Goal: Information Seeking & Learning: Learn about a topic

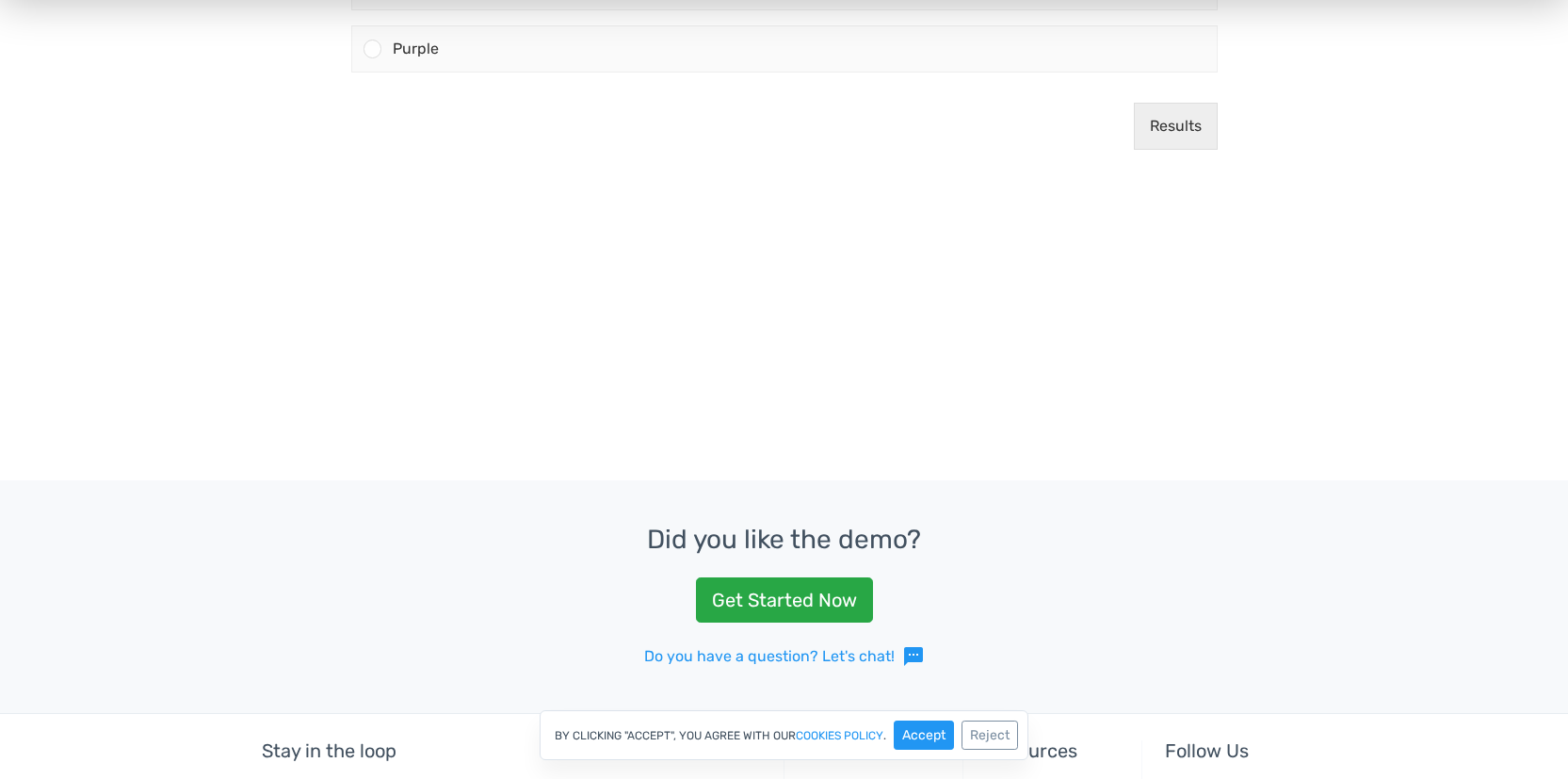
scroll to position [530, 0]
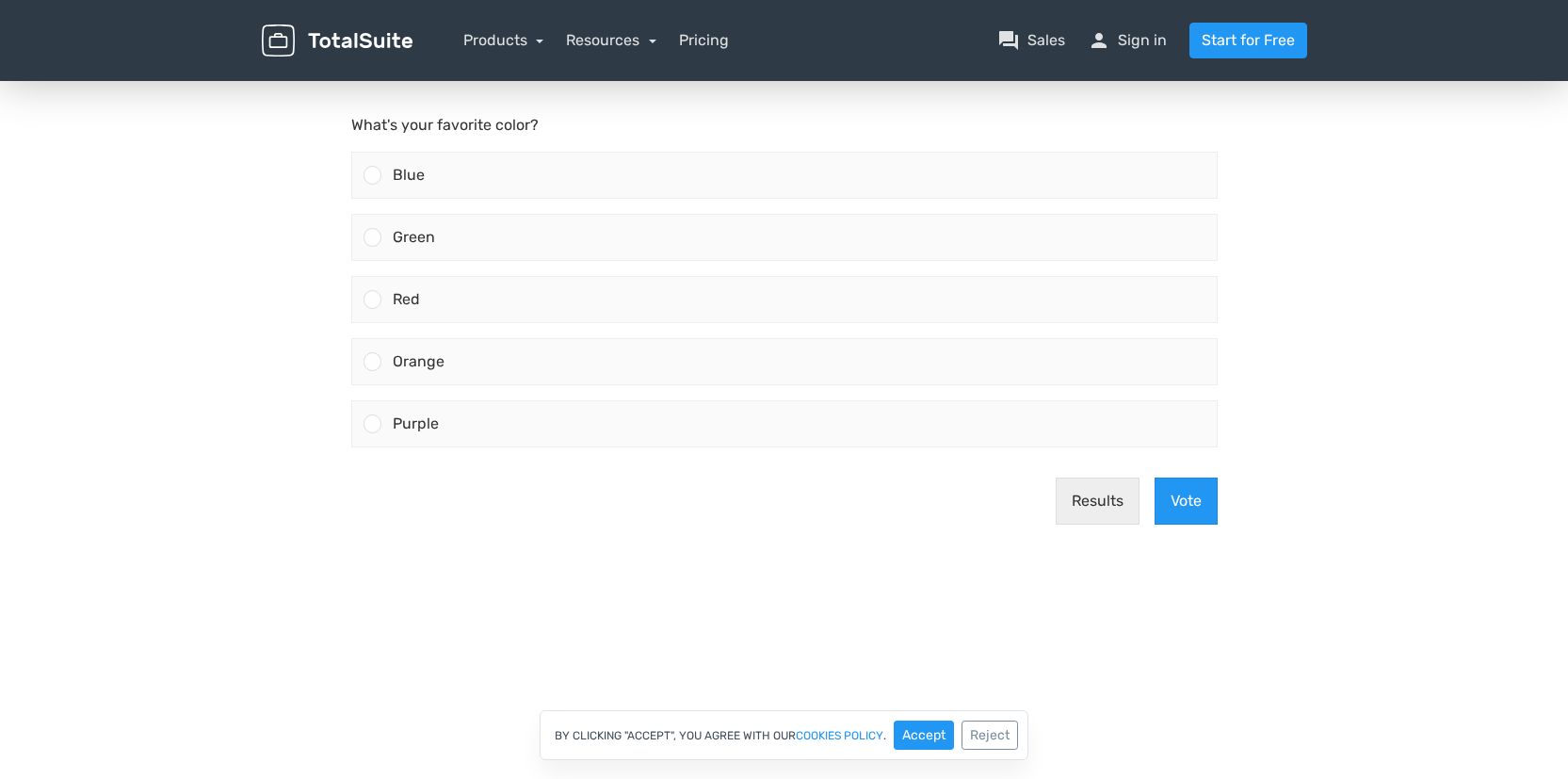
scroll to position [151, 0]
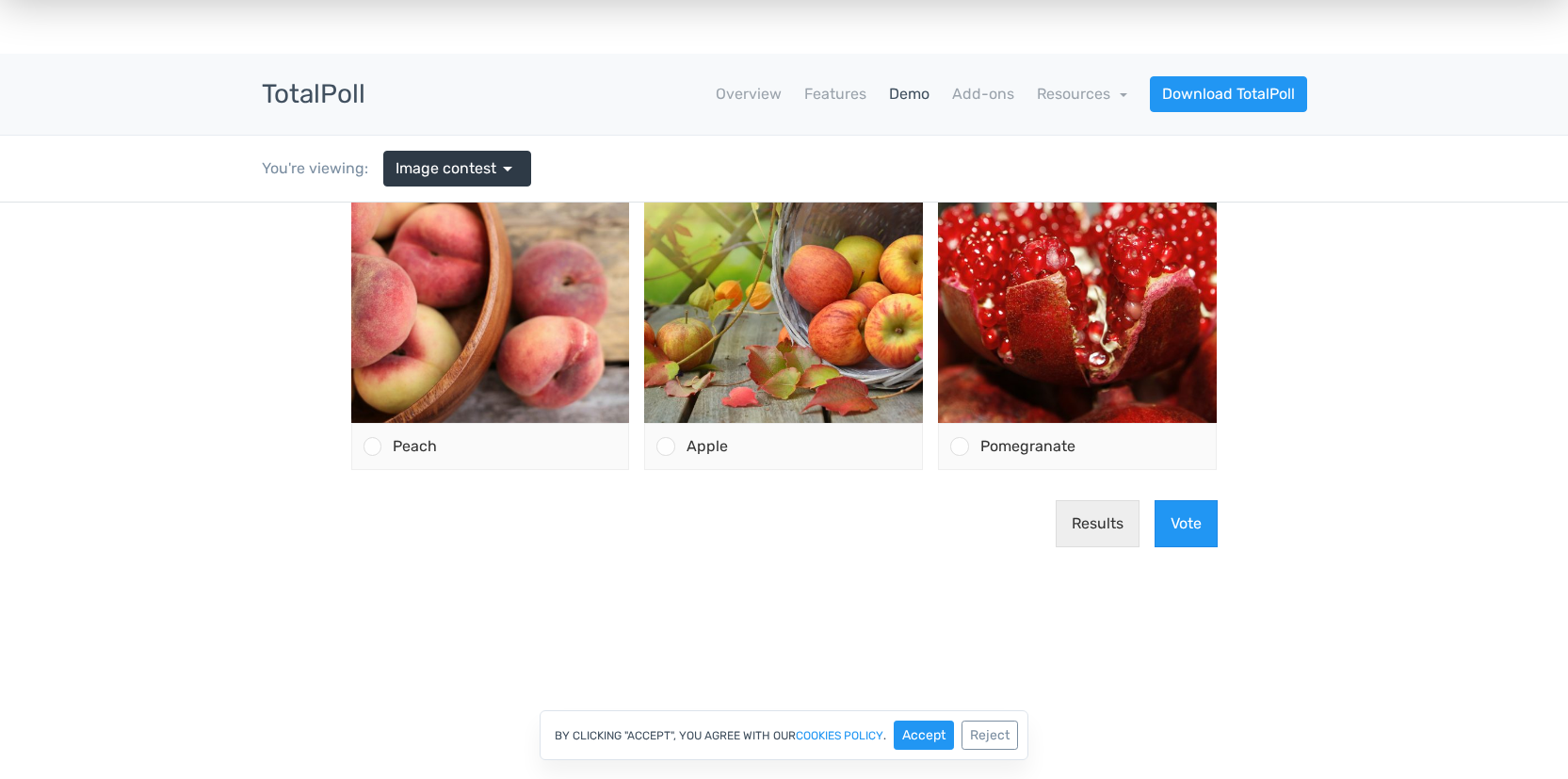
scroll to position [33, 0]
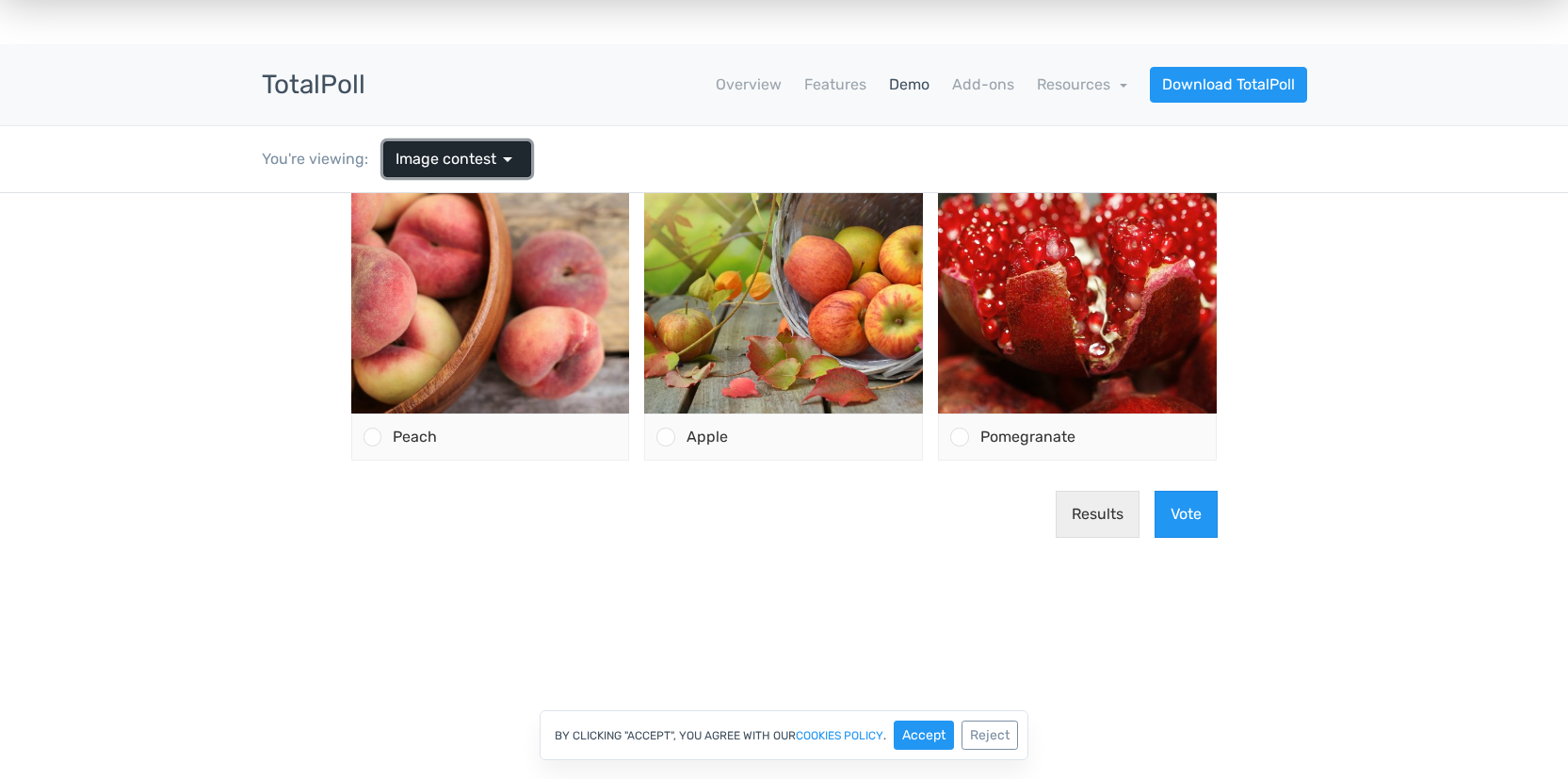
click at [490, 161] on span "Image contest" at bounding box center [445, 159] width 101 height 23
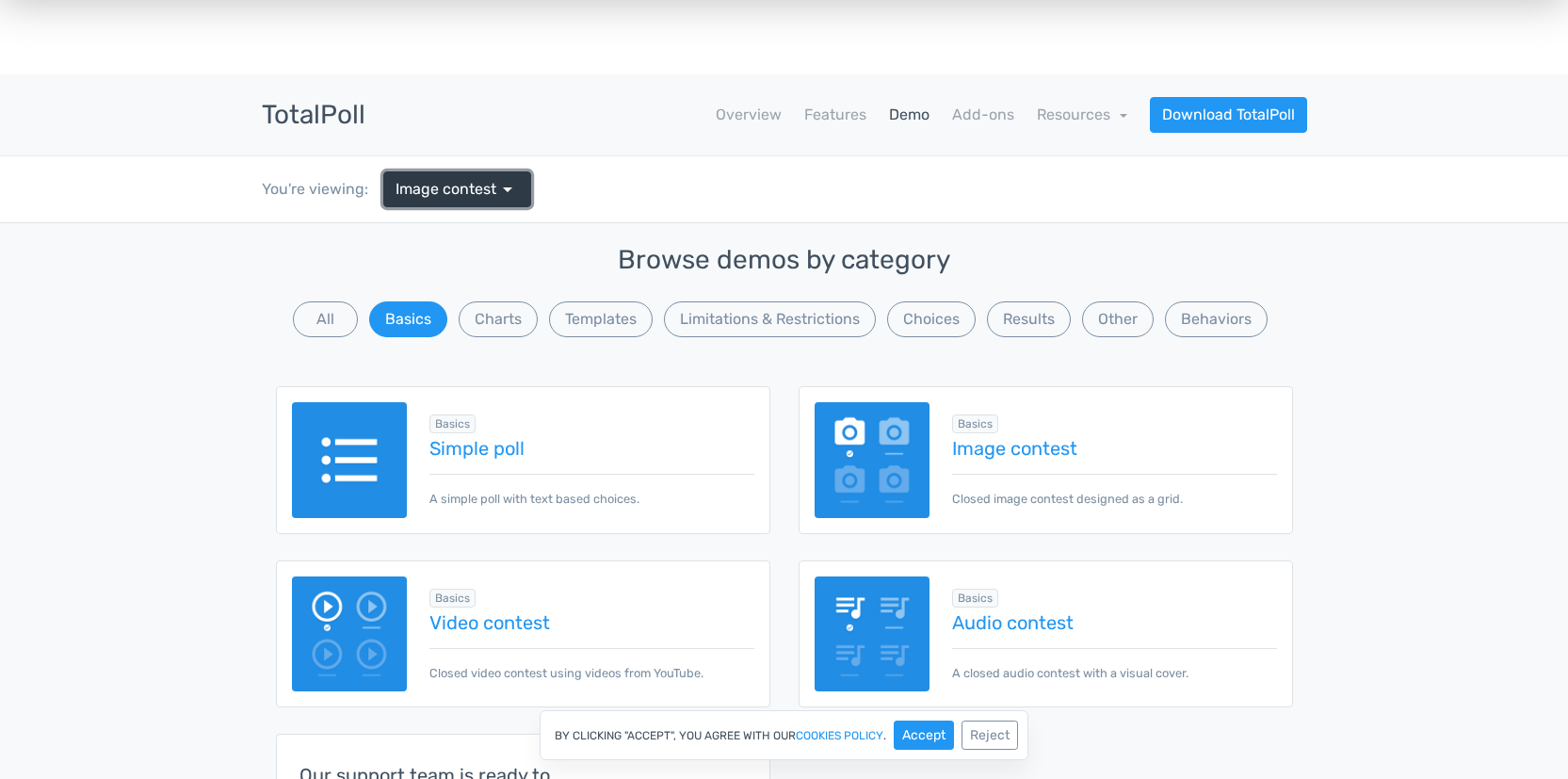
scroll to position [0, 0]
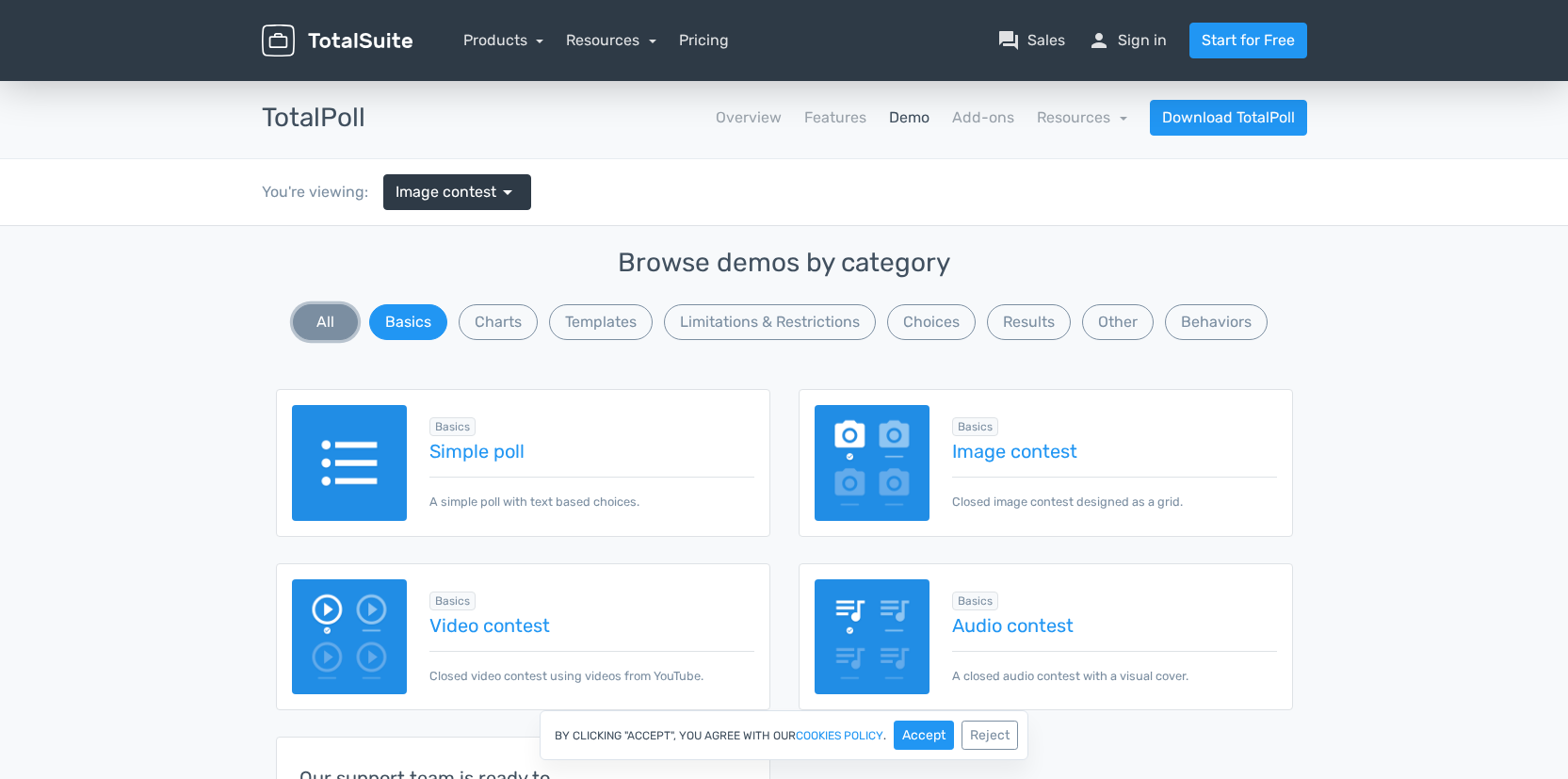
click at [332, 309] on button "All" at bounding box center [325, 322] width 65 height 36
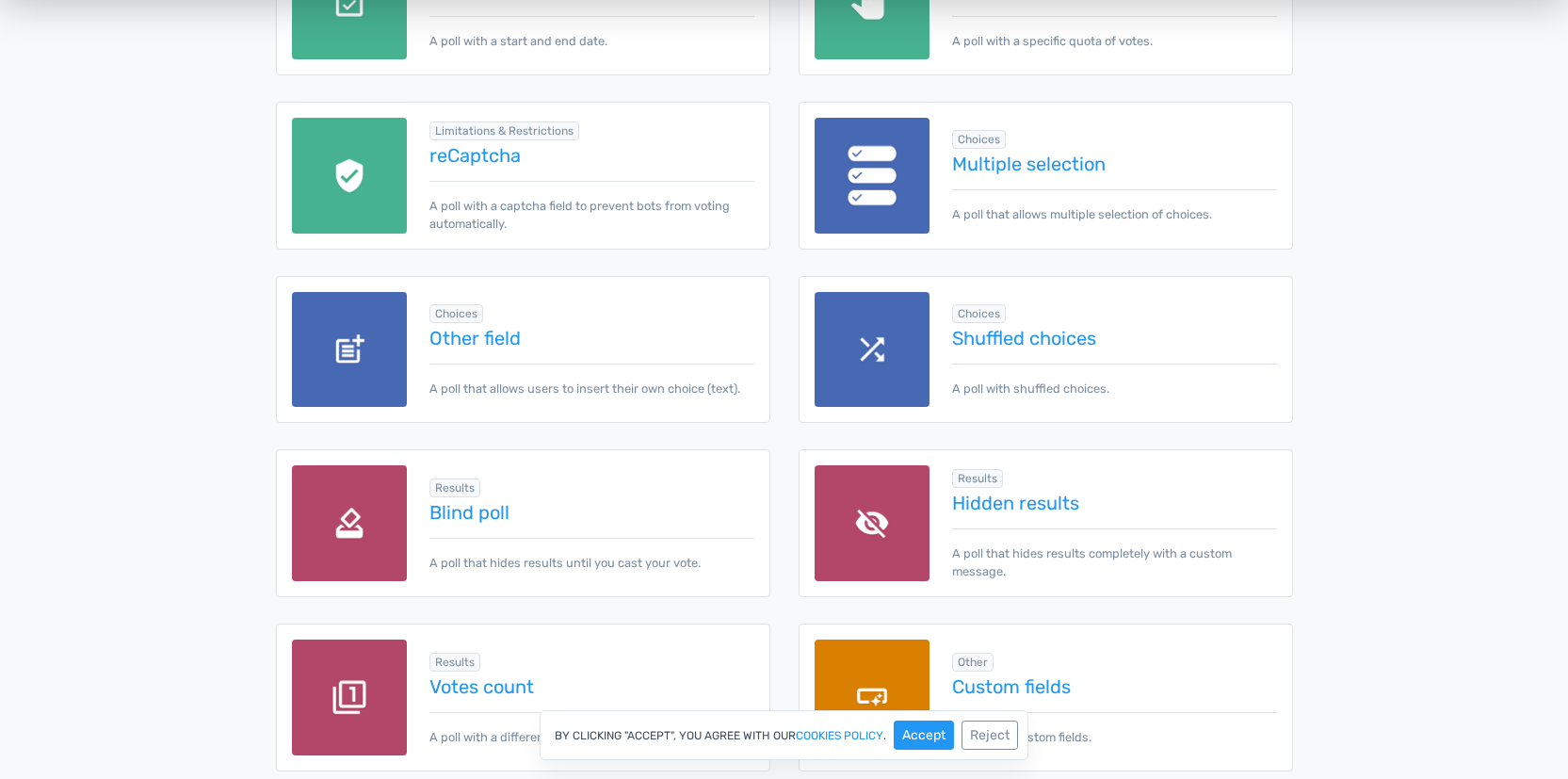
scroll to position [1856, 0]
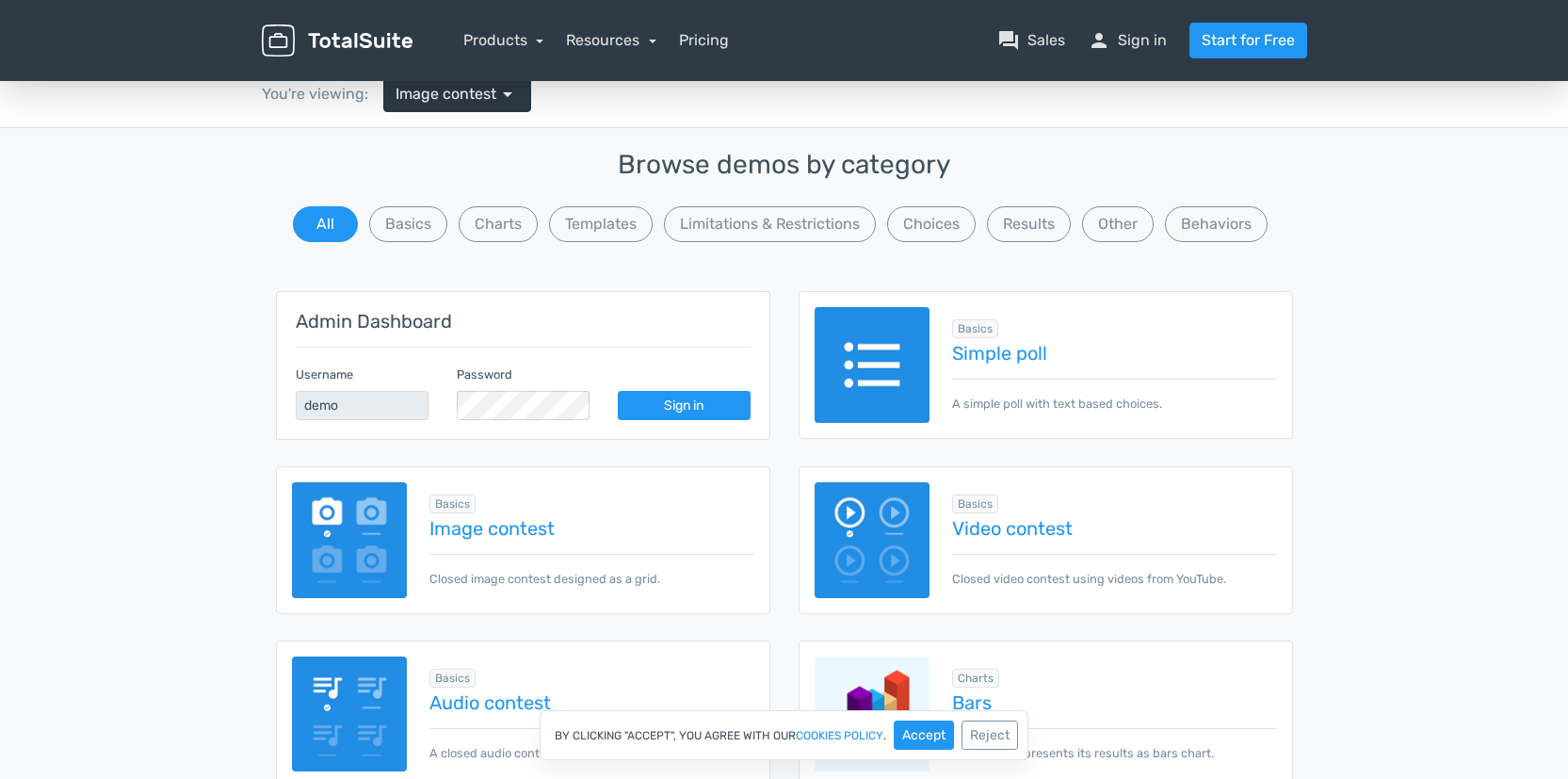
scroll to position [0, 0]
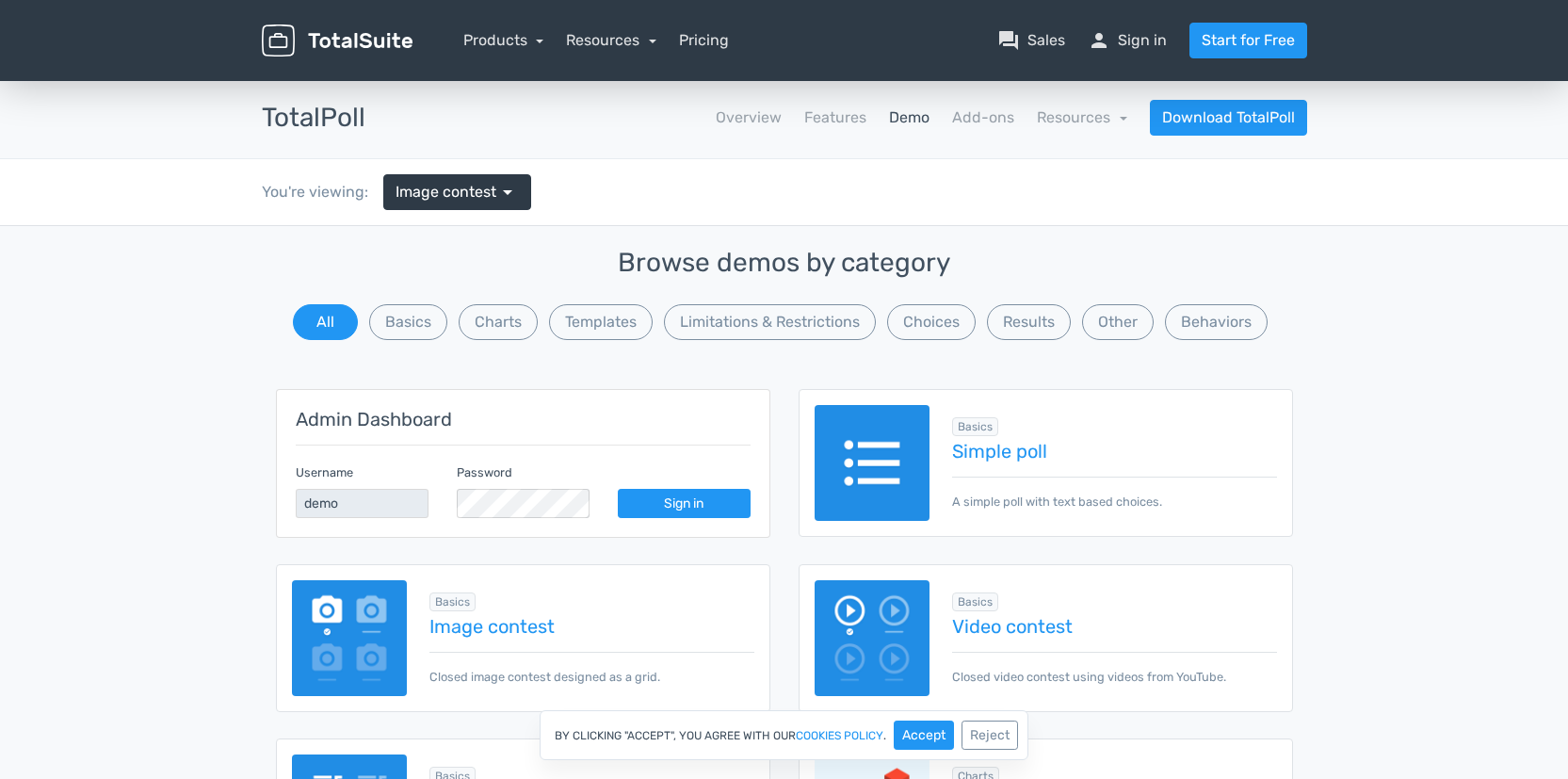
click at [376, 36] on img at bounding box center [337, 41] width 150 height 33
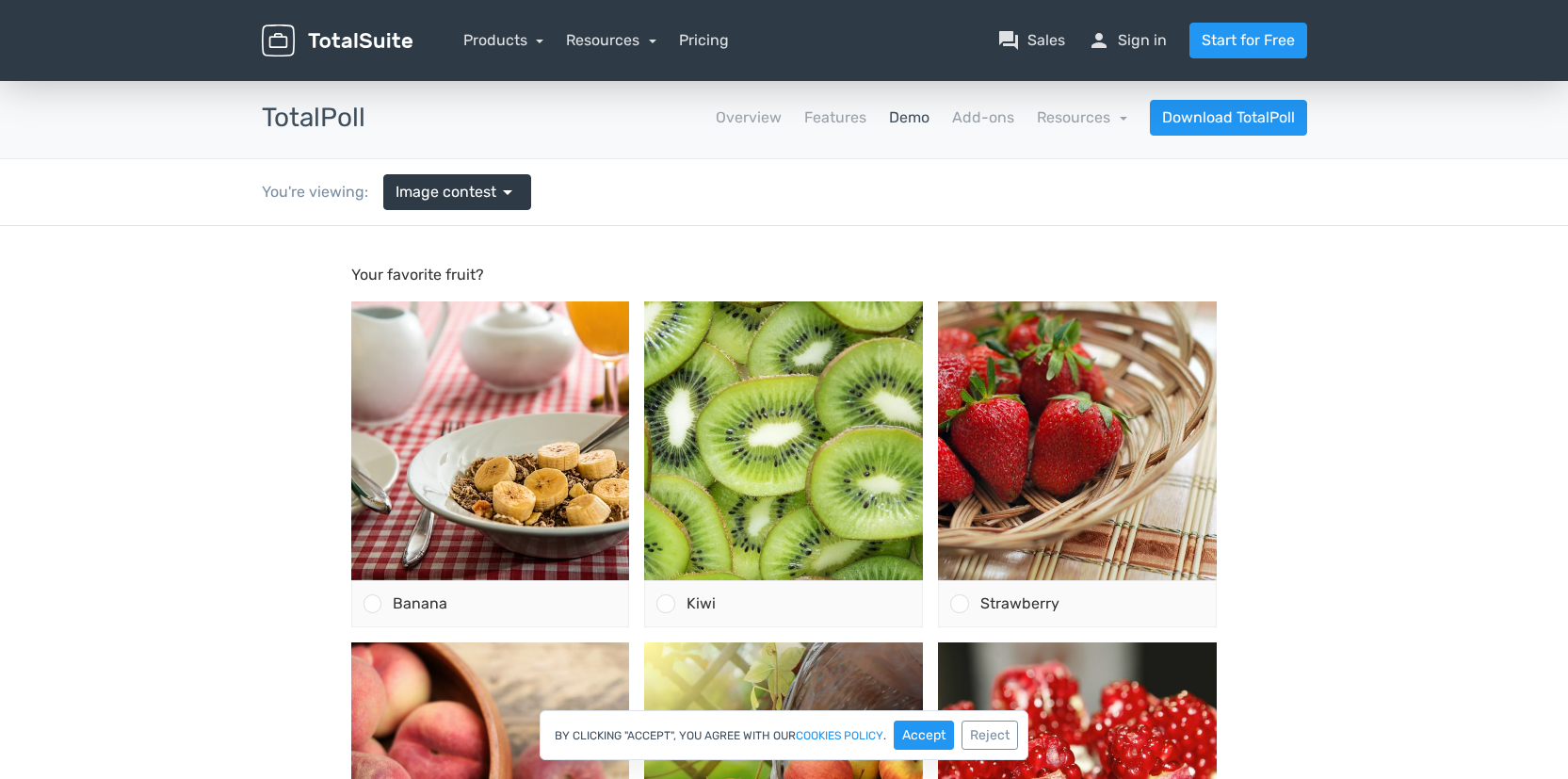
click at [310, 128] on h3 "TotalPoll" at bounding box center [314, 118] width 104 height 29
click at [765, 115] on link "Overview" at bounding box center [749, 118] width 66 height 23
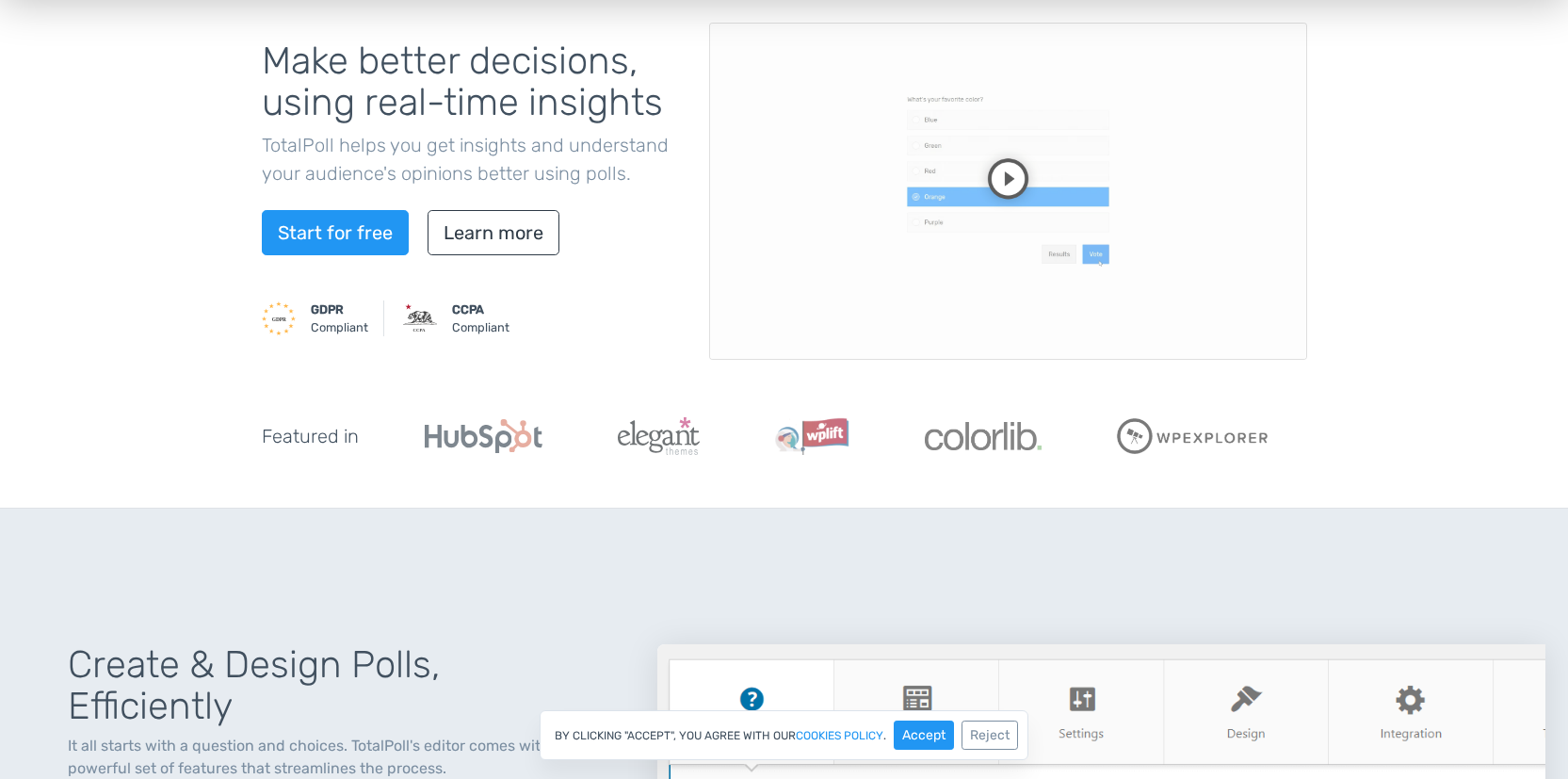
scroll to position [236, 0]
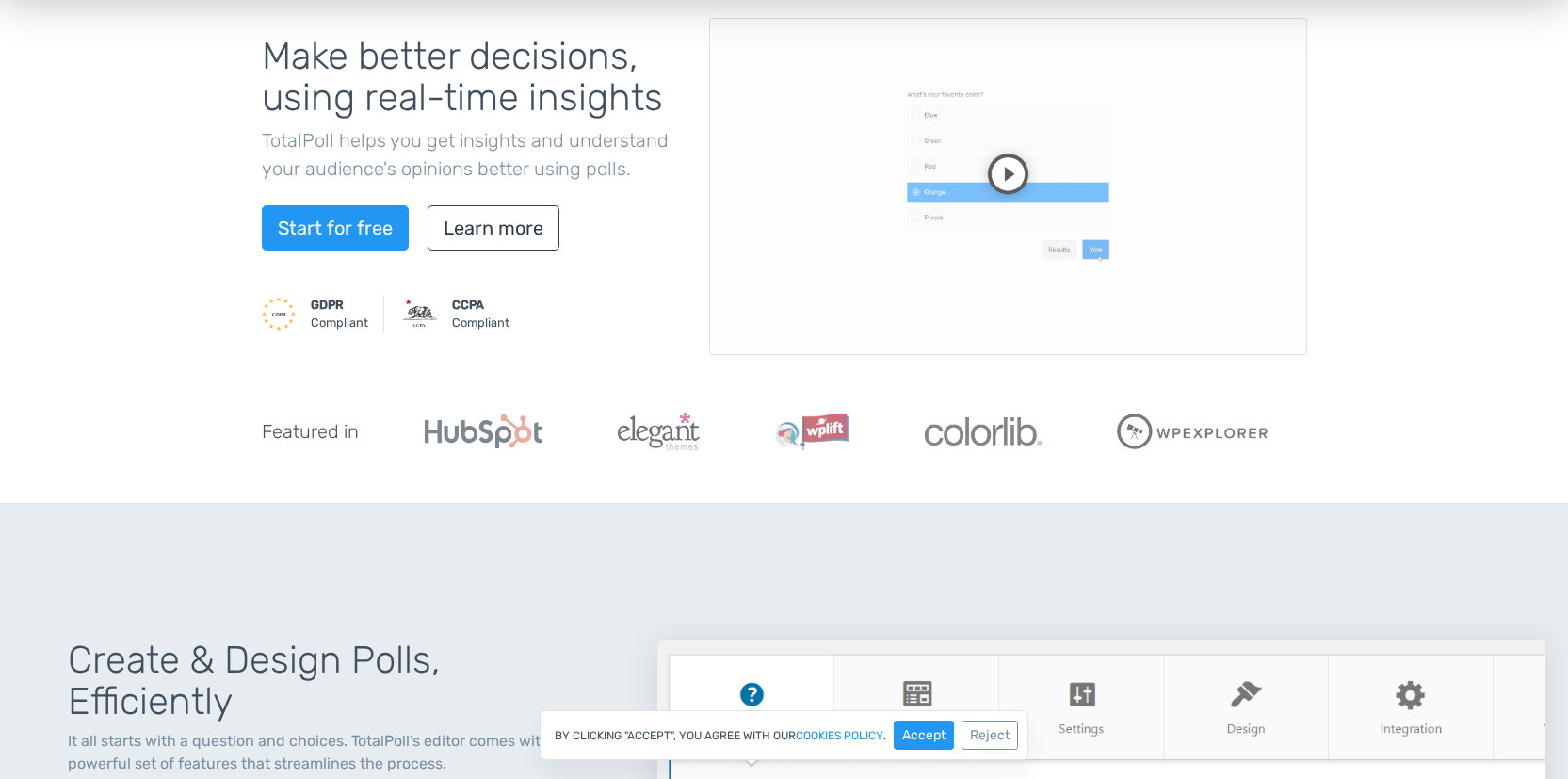
click at [1011, 185] on video at bounding box center [1008, 186] width 598 height 338
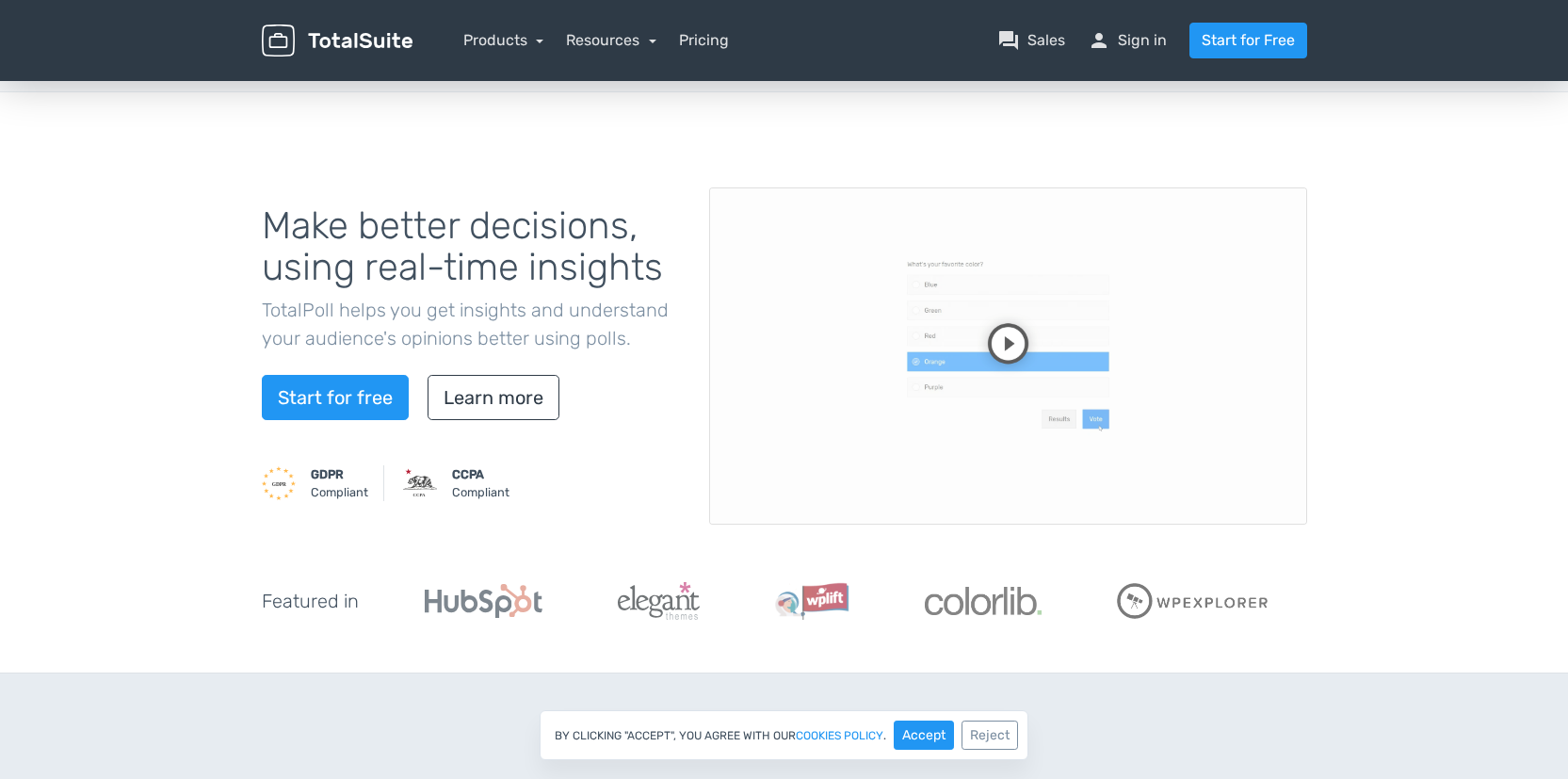
scroll to position [0, 0]
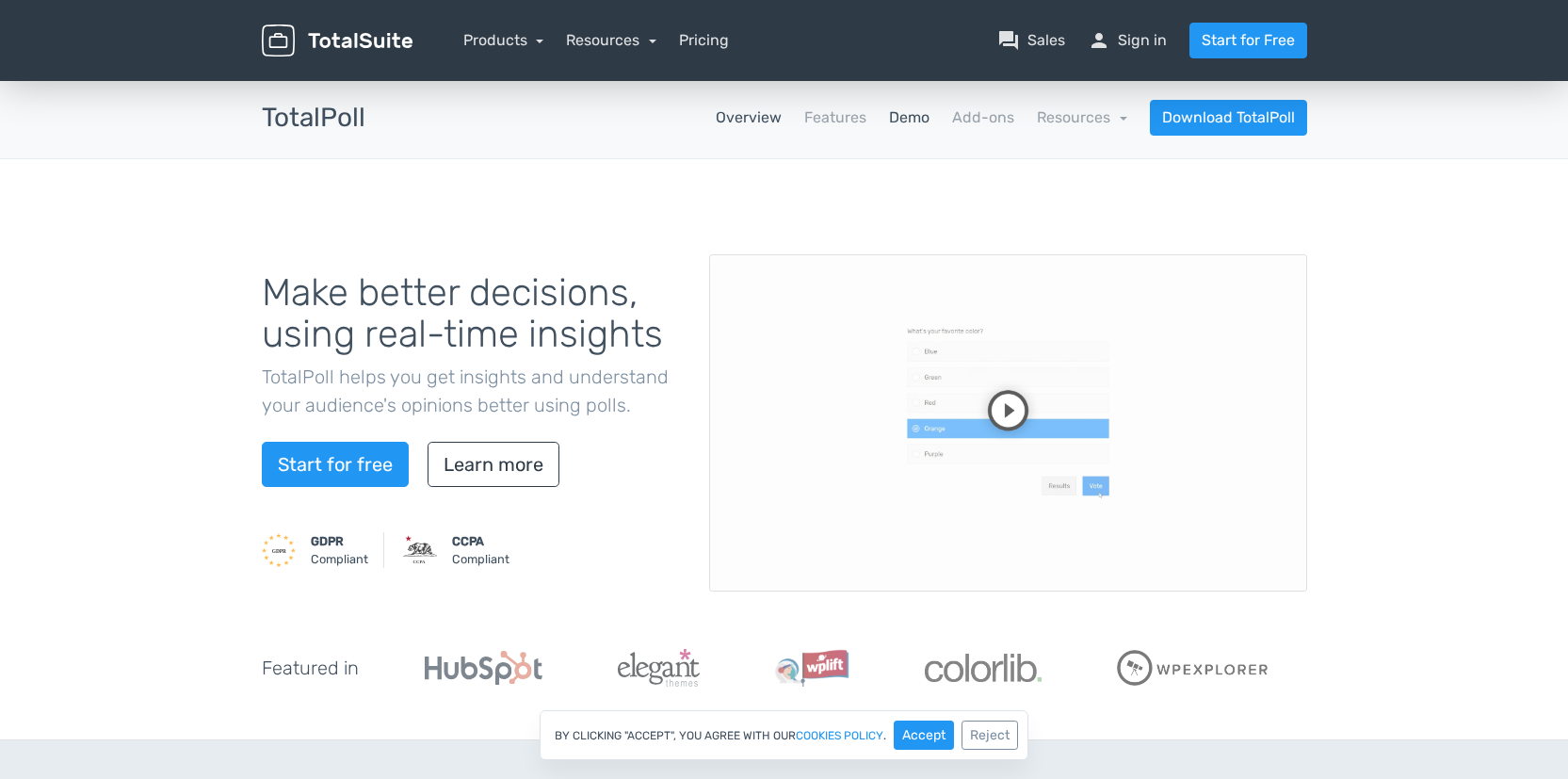
click at [922, 120] on link "Demo" at bounding box center [909, 118] width 41 height 23
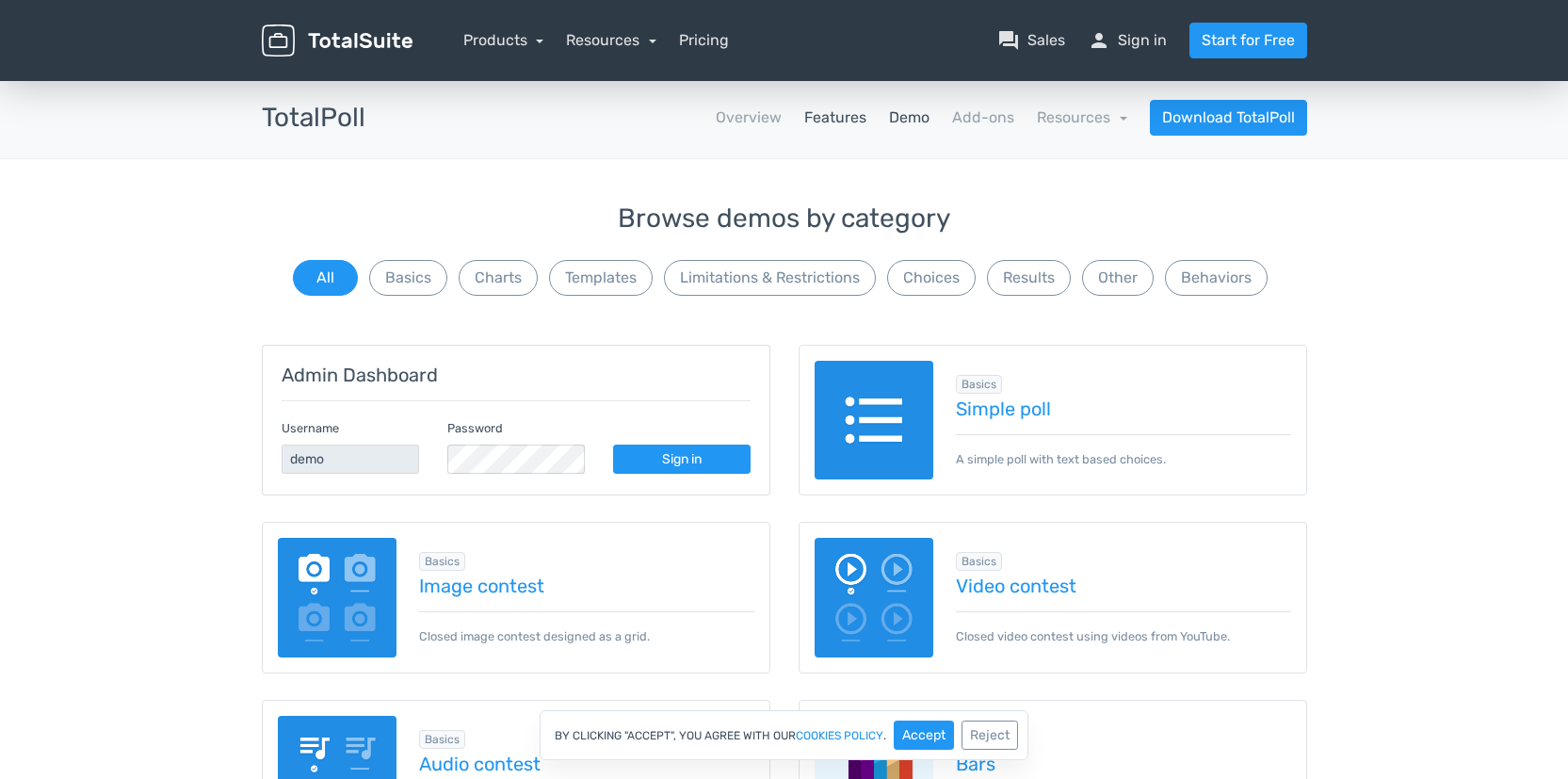
click at [857, 110] on link "Features" at bounding box center [835, 118] width 62 height 23
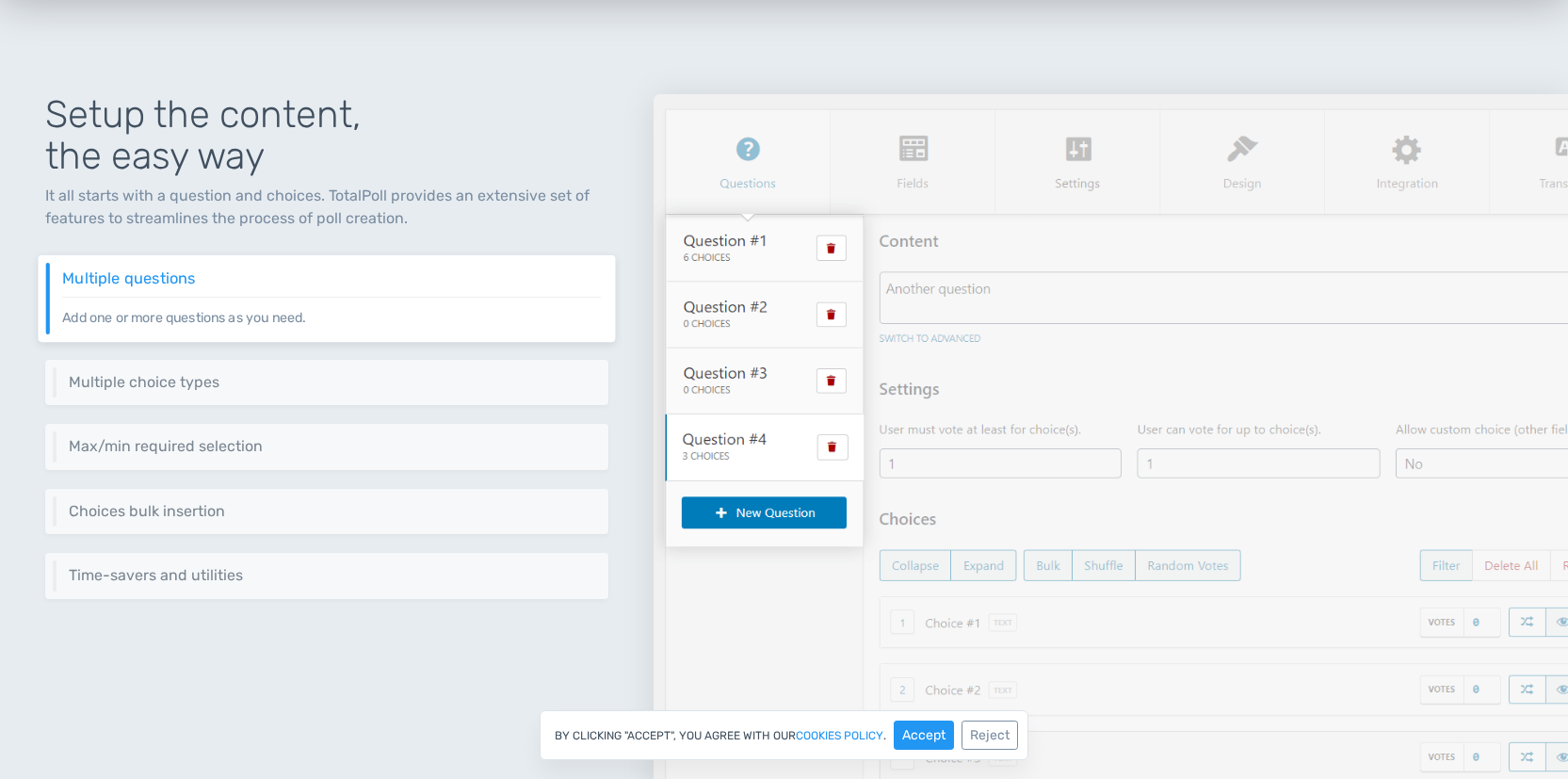
scroll to position [201, 0]
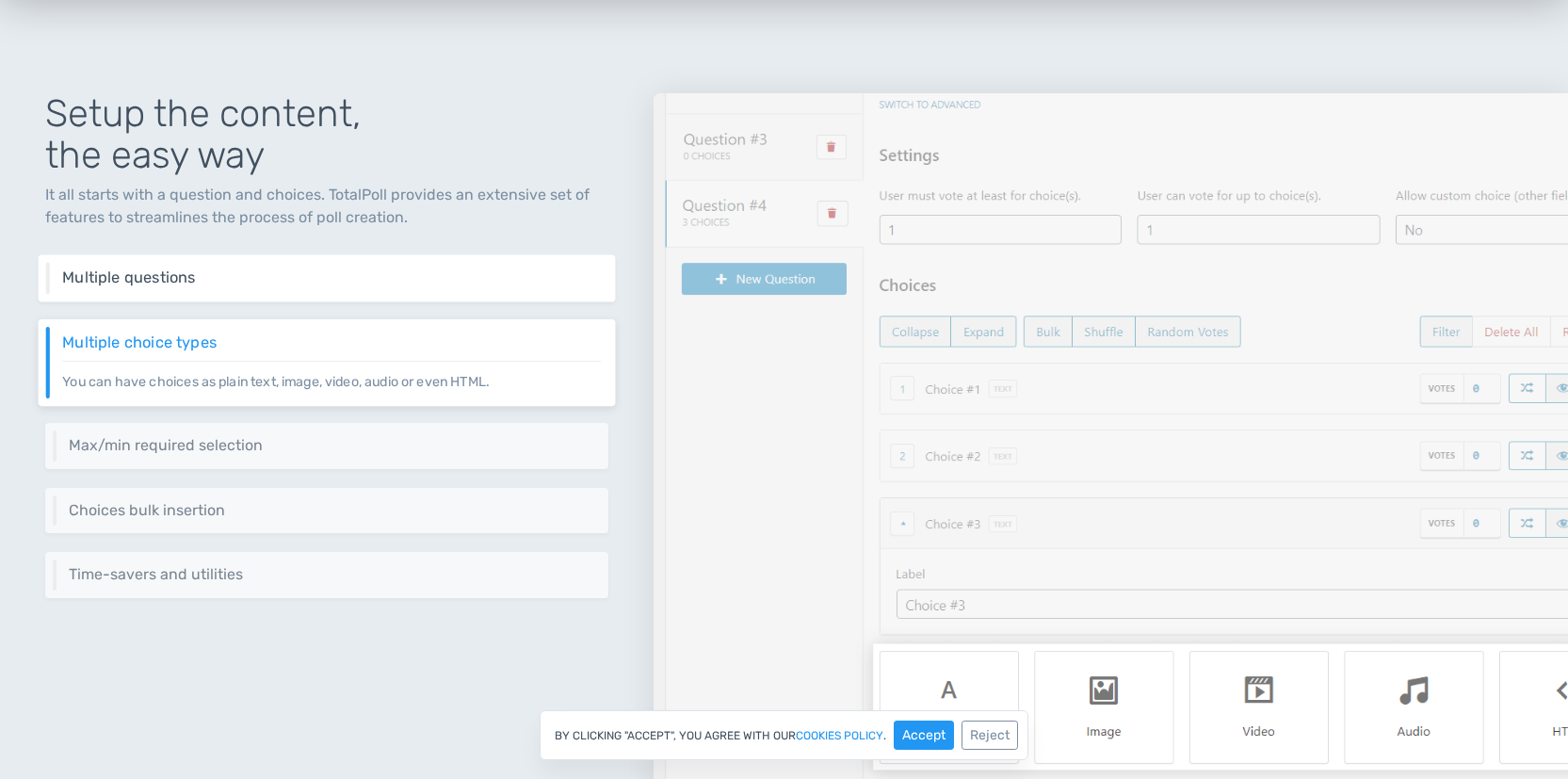
click at [338, 289] on div "Multiple questions Add one or more questions as you need." at bounding box center [327, 278] width 577 height 47
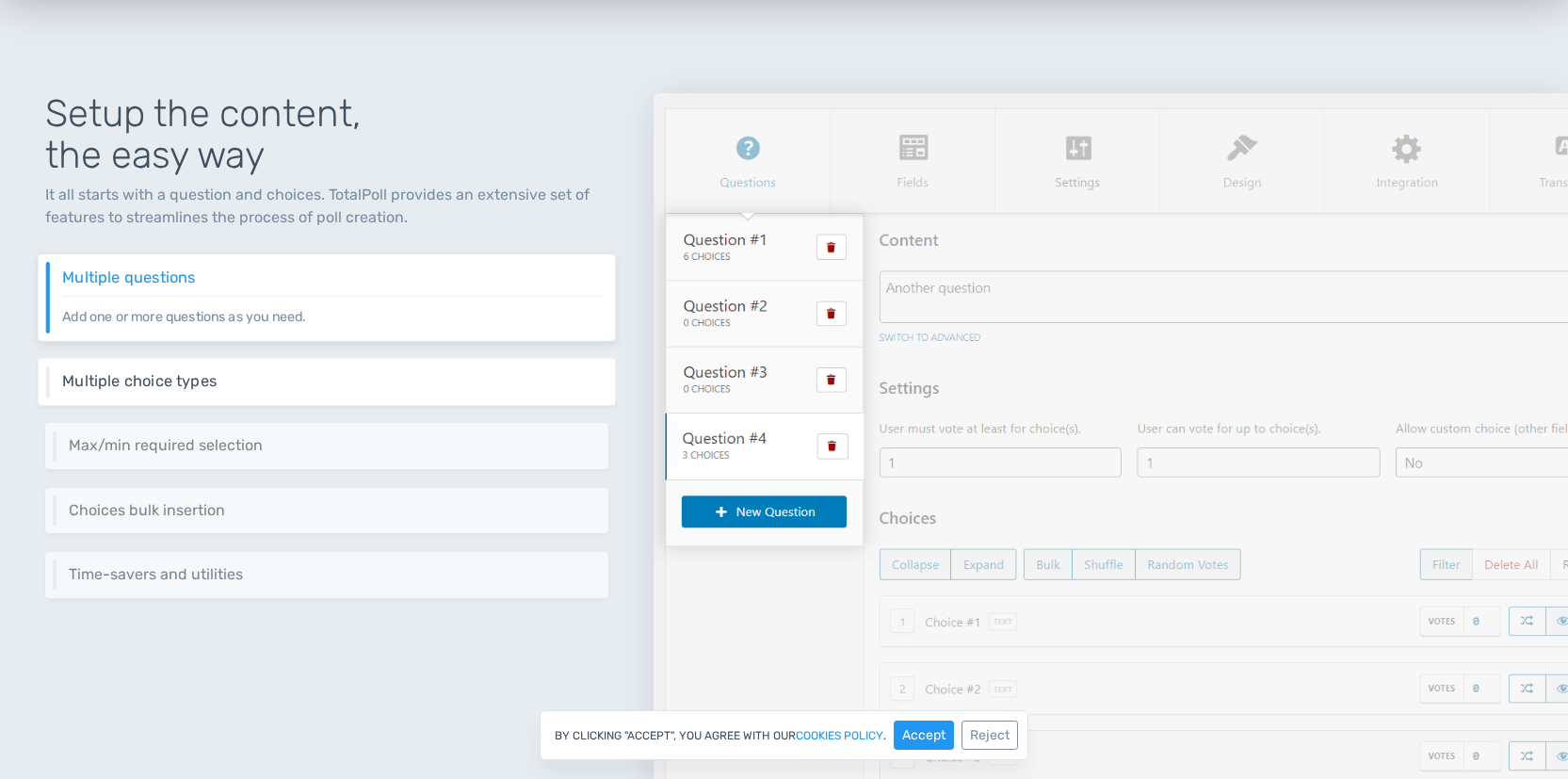
click at [397, 392] on div "Multiple choice types You can have choices as plain text, image, video, audio o…" at bounding box center [327, 381] width 577 height 47
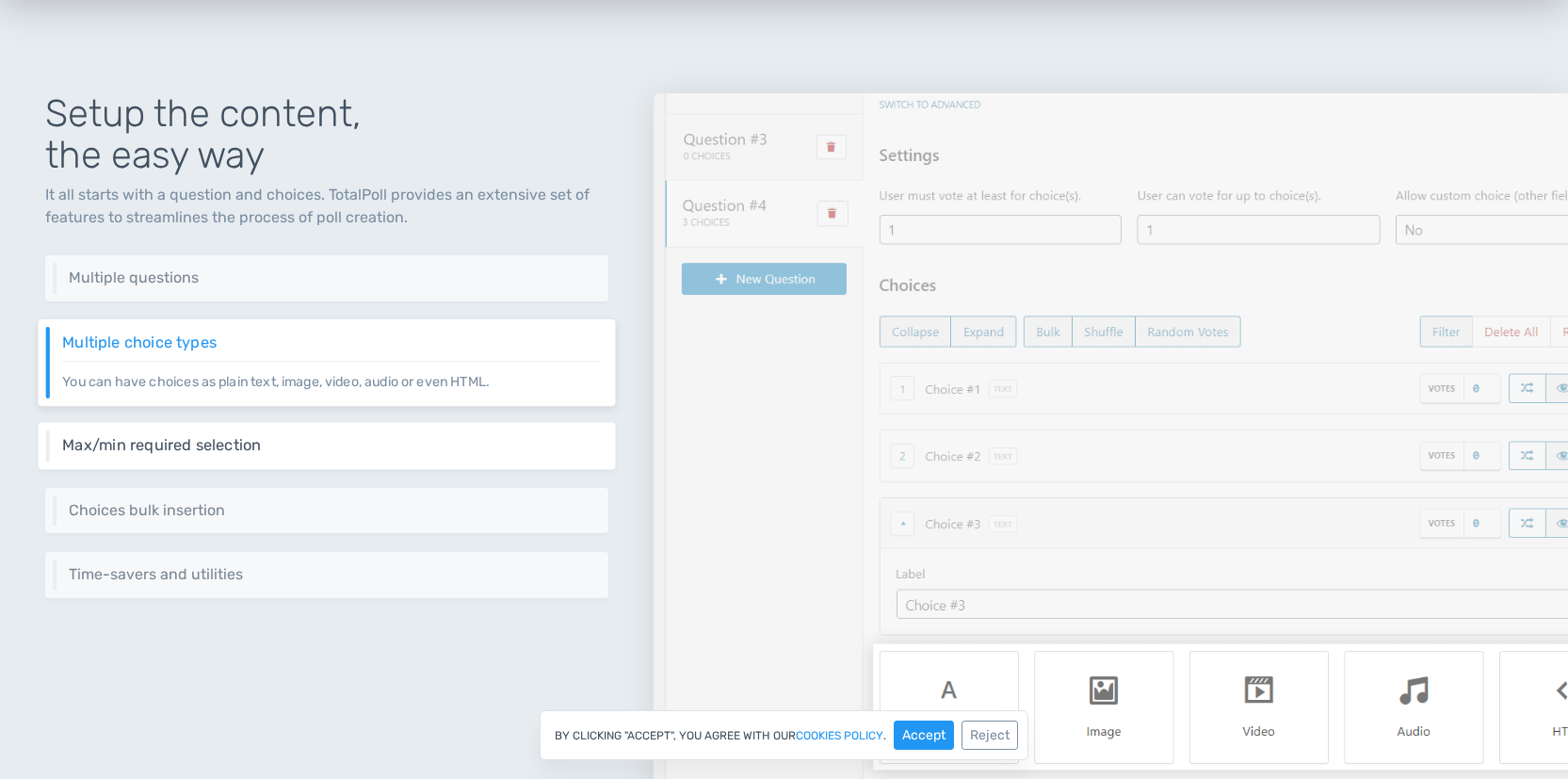
click at [397, 447] on h6 "Max/min required selection" at bounding box center [332, 445] width 539 height 17
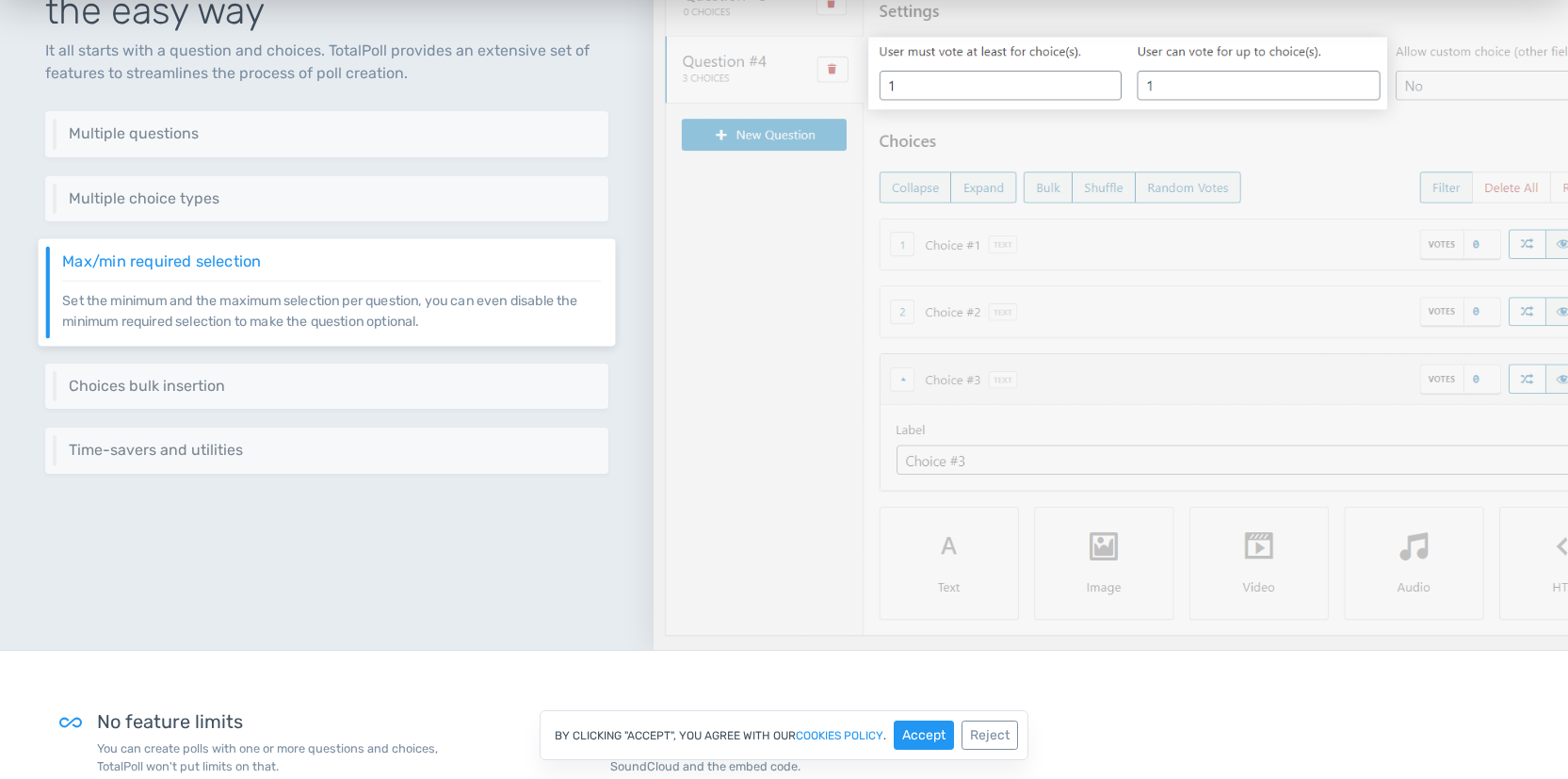
scroll to position [352, 0]
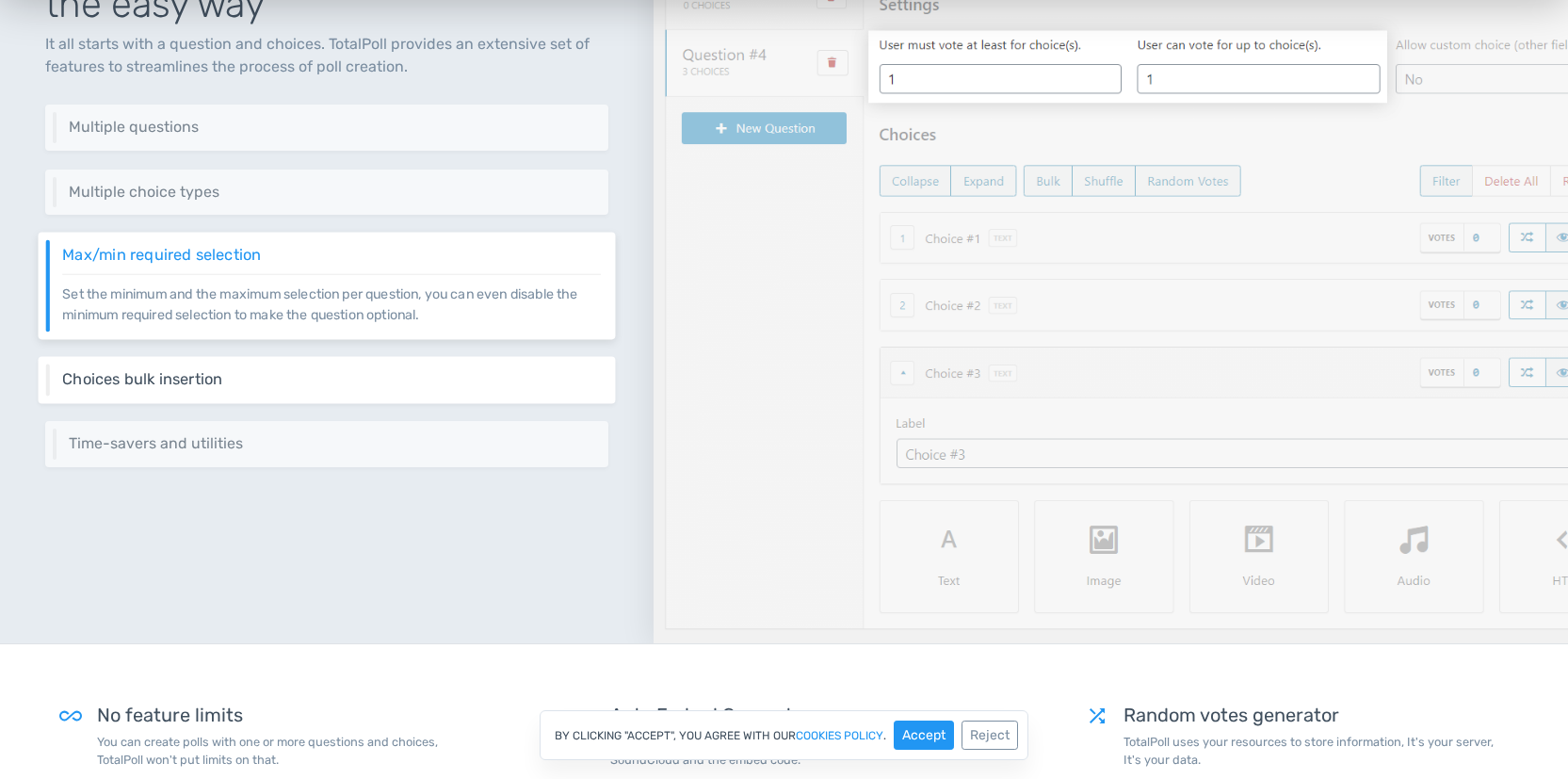
click at [375, 388] on p "Just drag and drop your content into the choices area and watch TotalPoll do it…" at bounding box center [332, 388] width 539 height 1
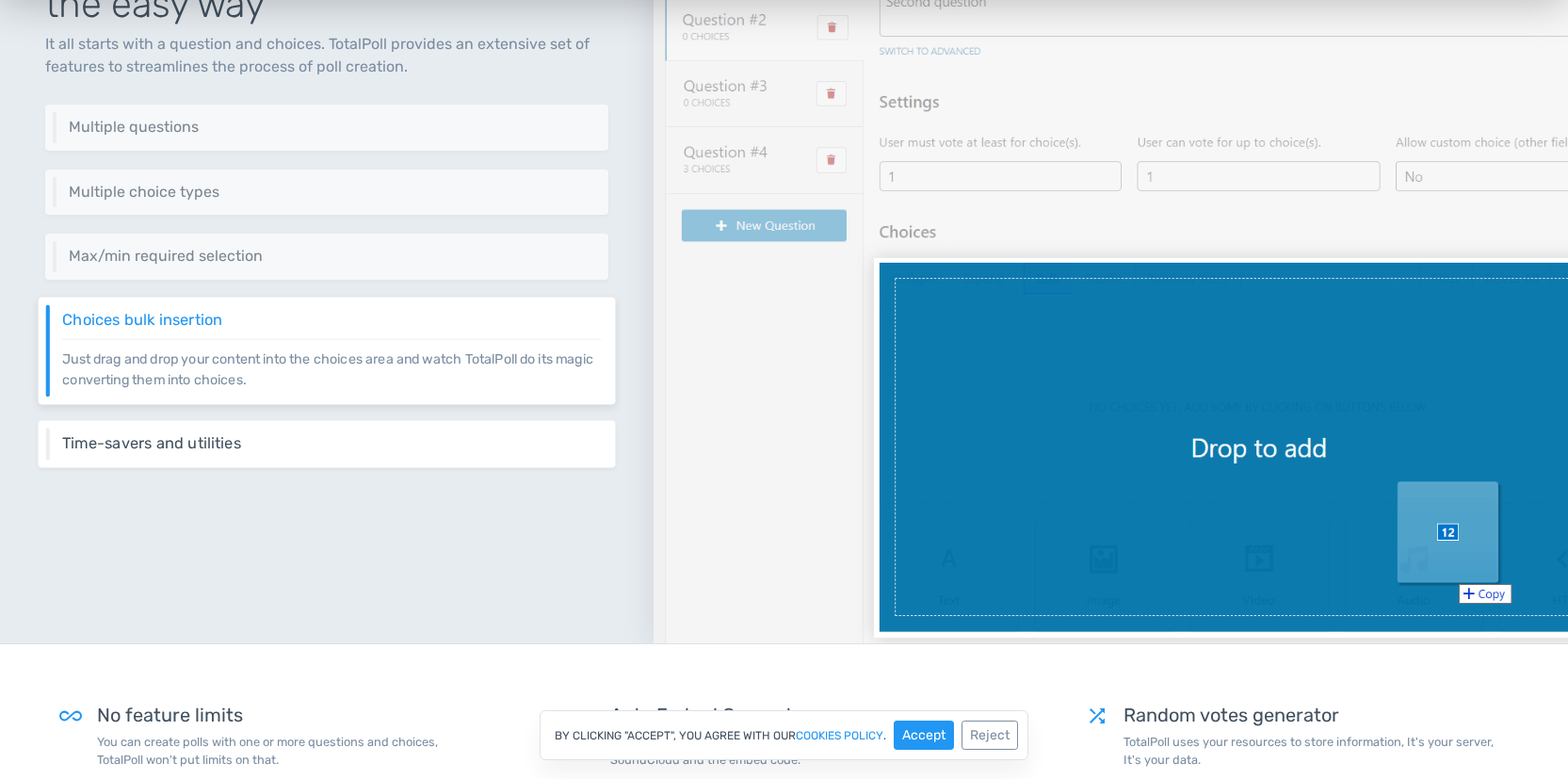
click at [371, 429] on div "Time-savers and utilities Shuffle choices, insert random votes and more utiliti…" at bounding box center [327, 444] width 577 height 47
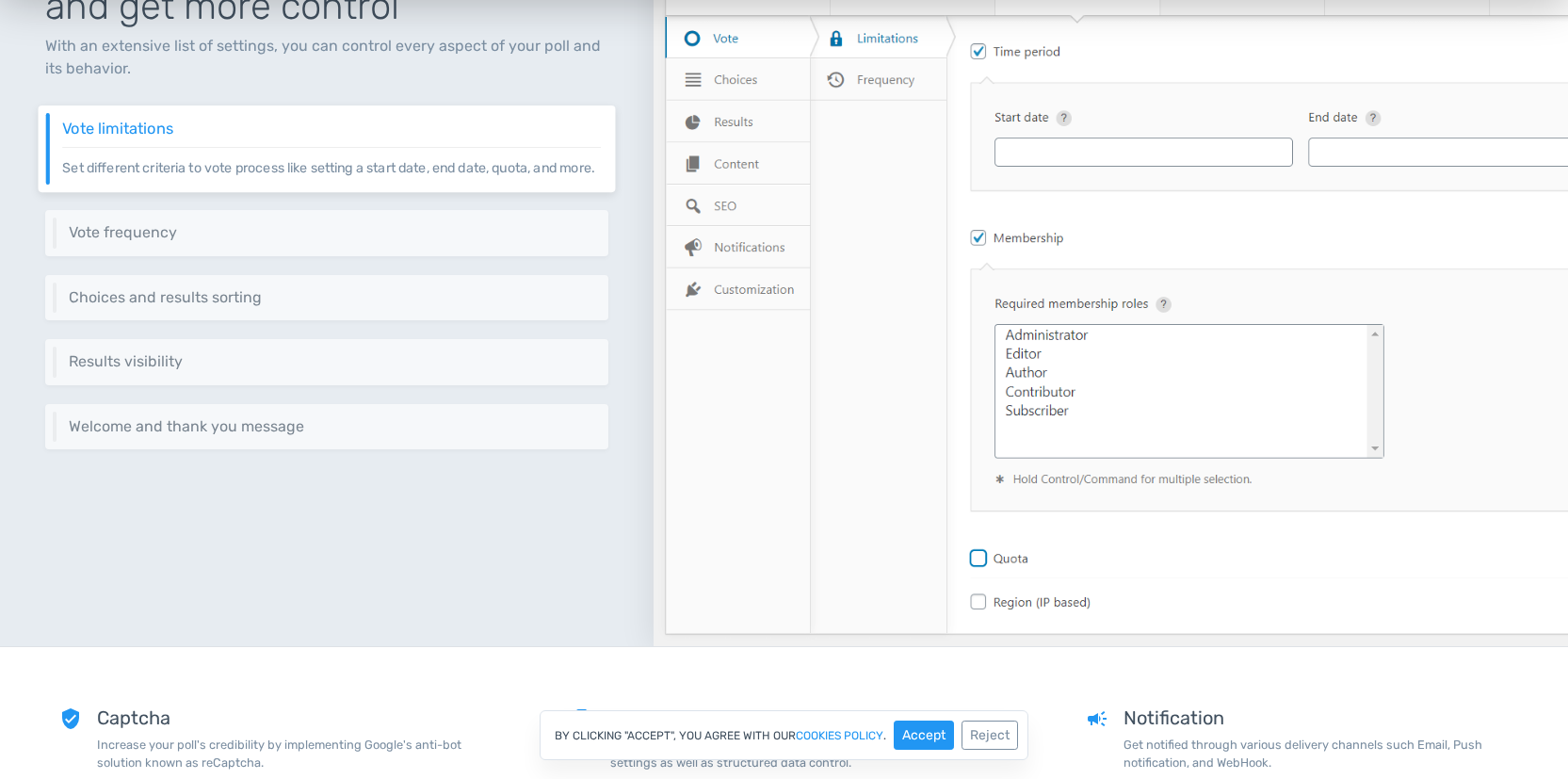
scroll to position [2412, 0]
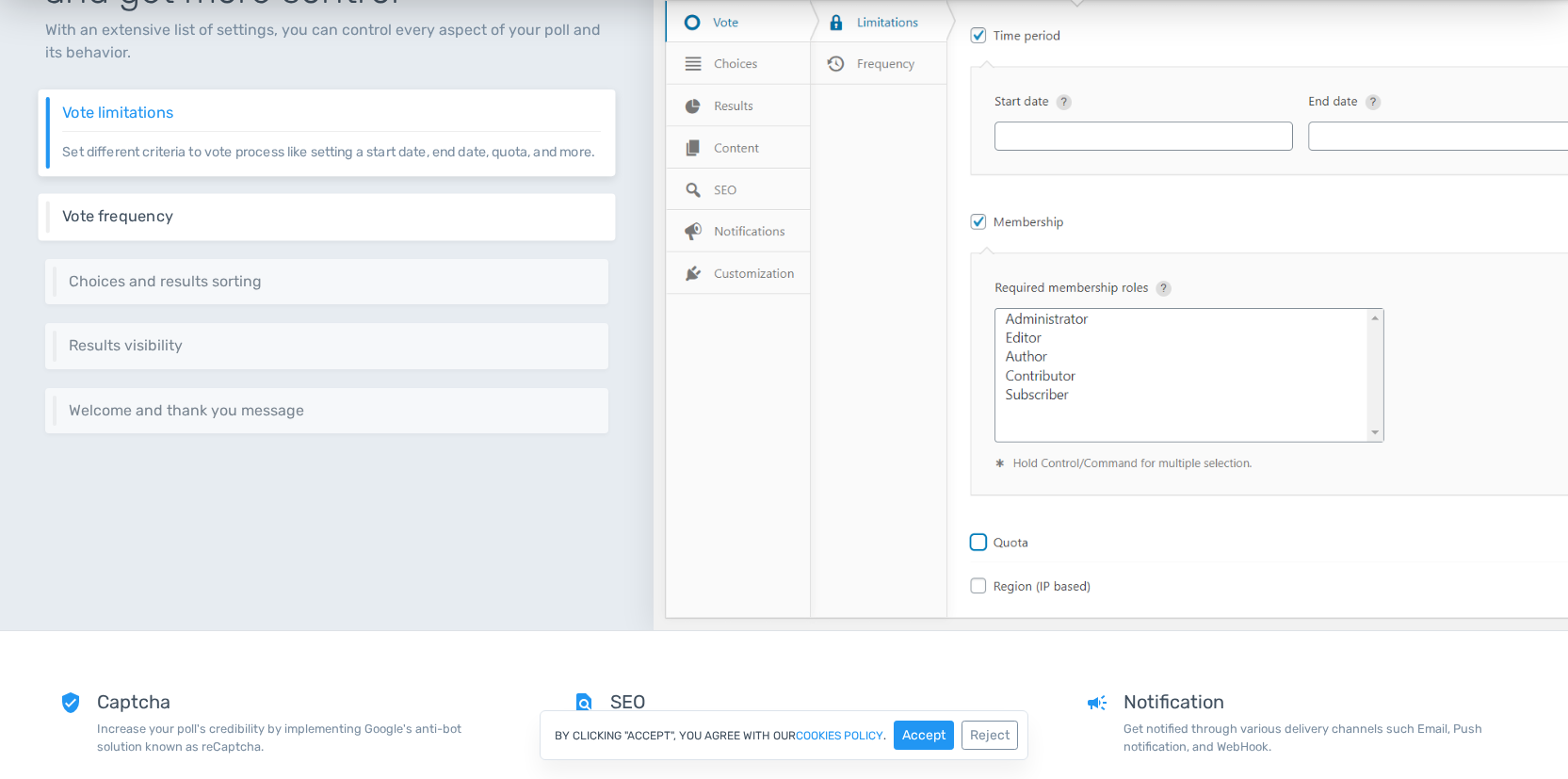
click at [299, 240] on div "Vote frequency Control the frequency of votes, and the layers of check such as …" at bounding box center [327, 216] width 577 height 47
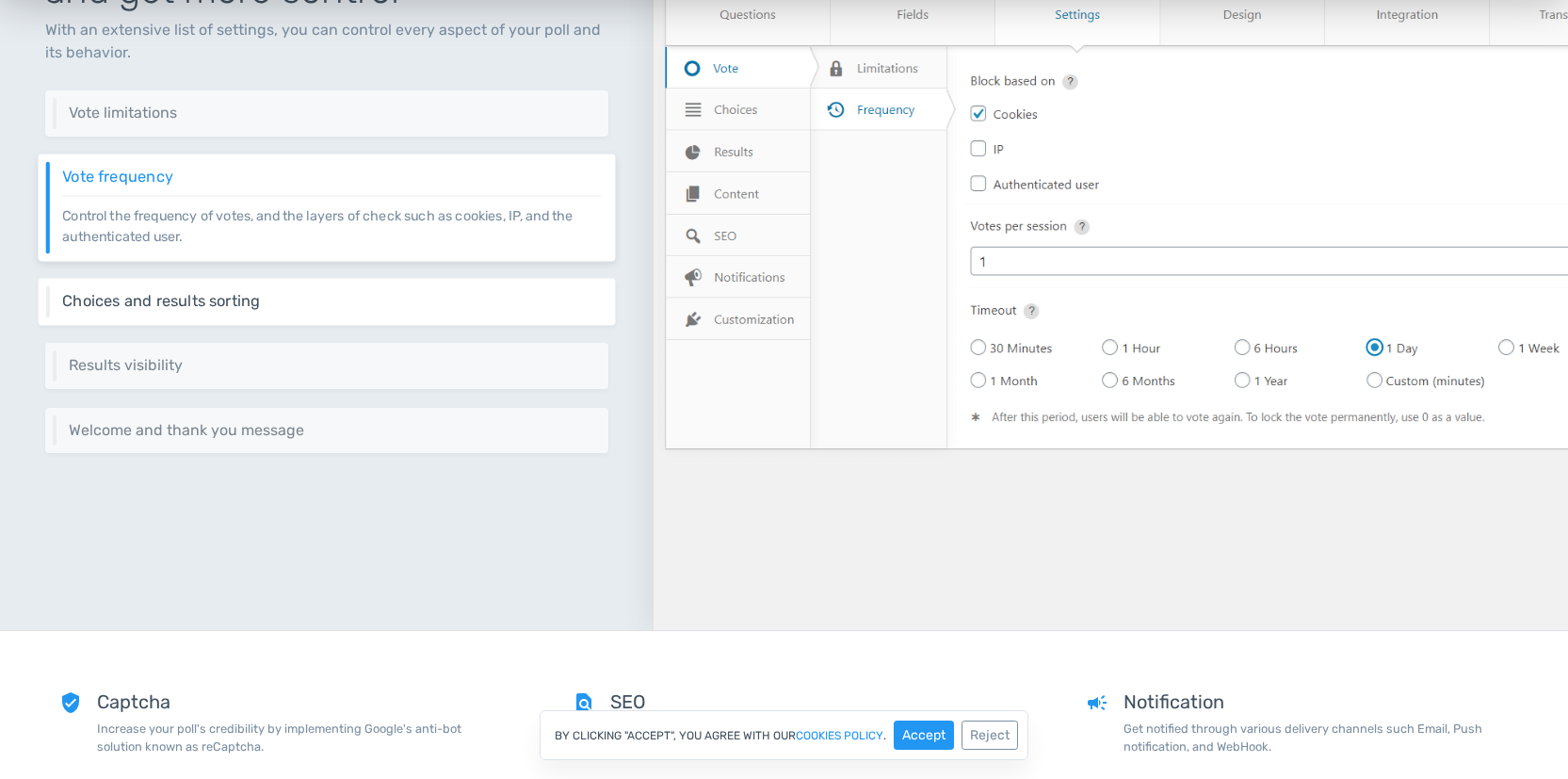
click at [317, 301] on h6 "Choices and results sorting" at bounding box center [332, 301] width 539 height 17
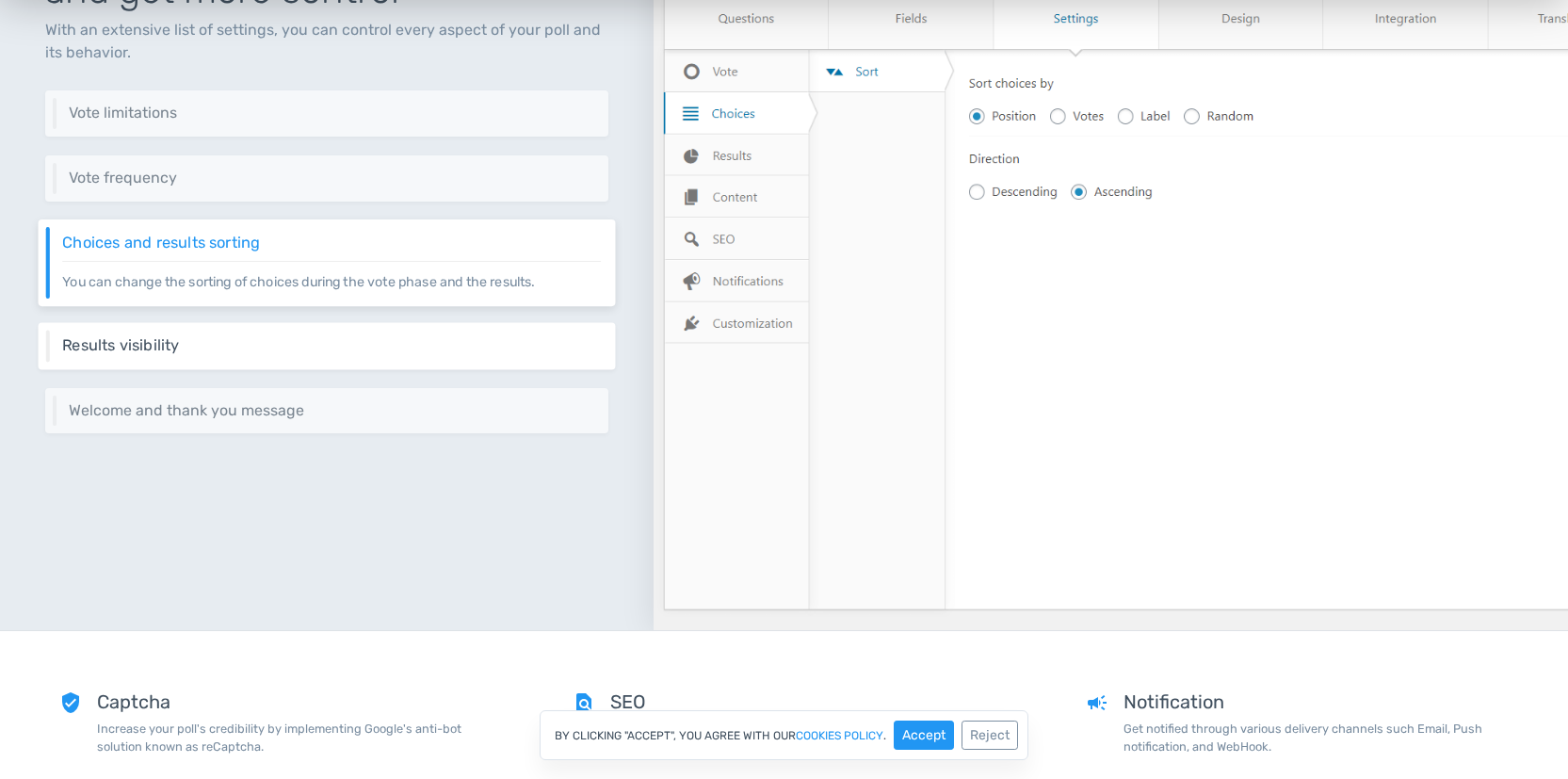
click at [320, 333] on div "Results visibility TotalPoll offers multiple options to control results visibil…" at bounding box center [327, 347] width 577 height 47
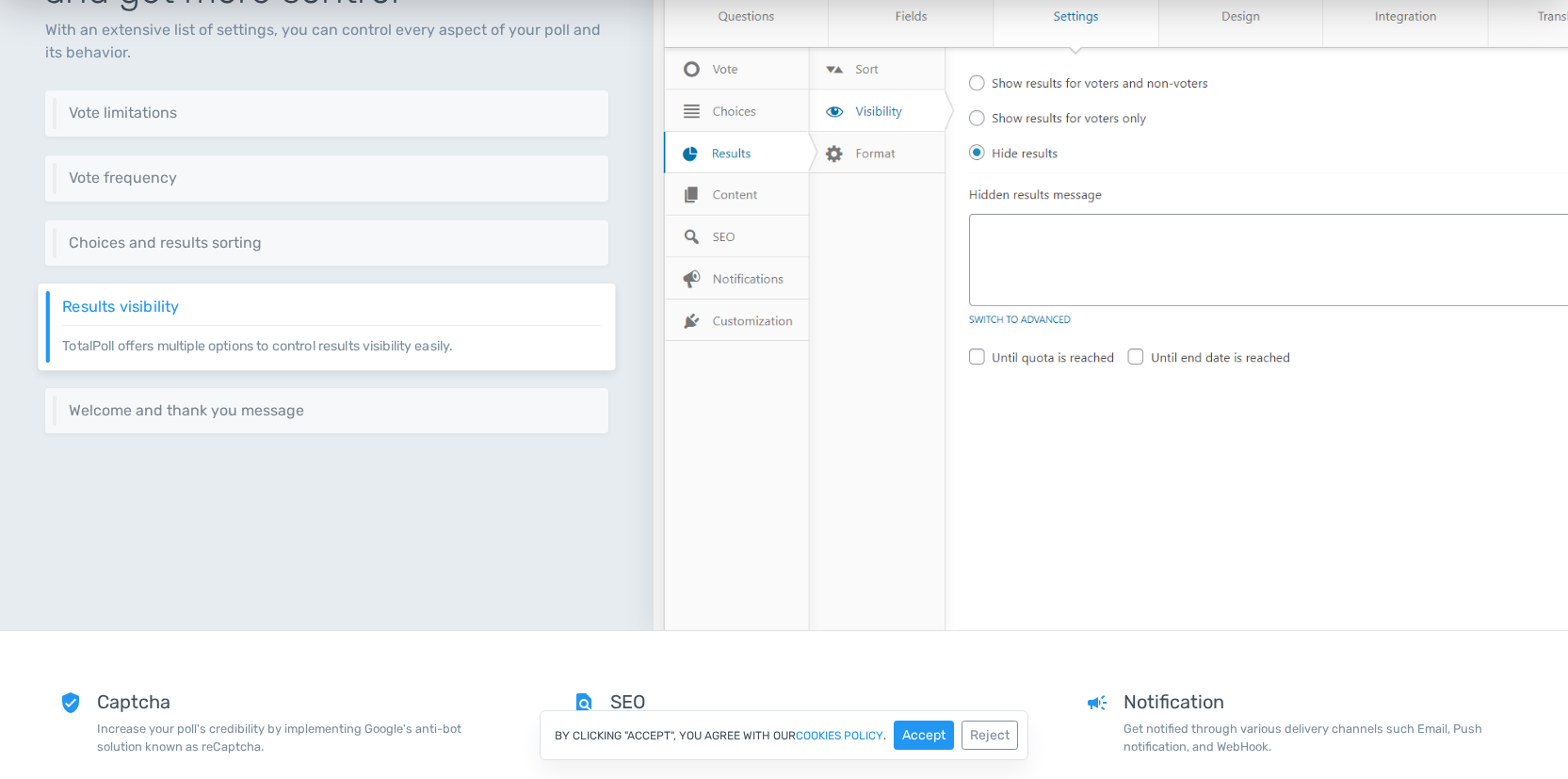
click at [325, 382] on div "Tweak settings, and get more control With an extensive list of settings, you ca…" at bounding box center [326, 256] width 653 height 746
click at [323, 409] on h6 "Welcome and thank you message" at bounding box center [332, 409] width 539 height 17
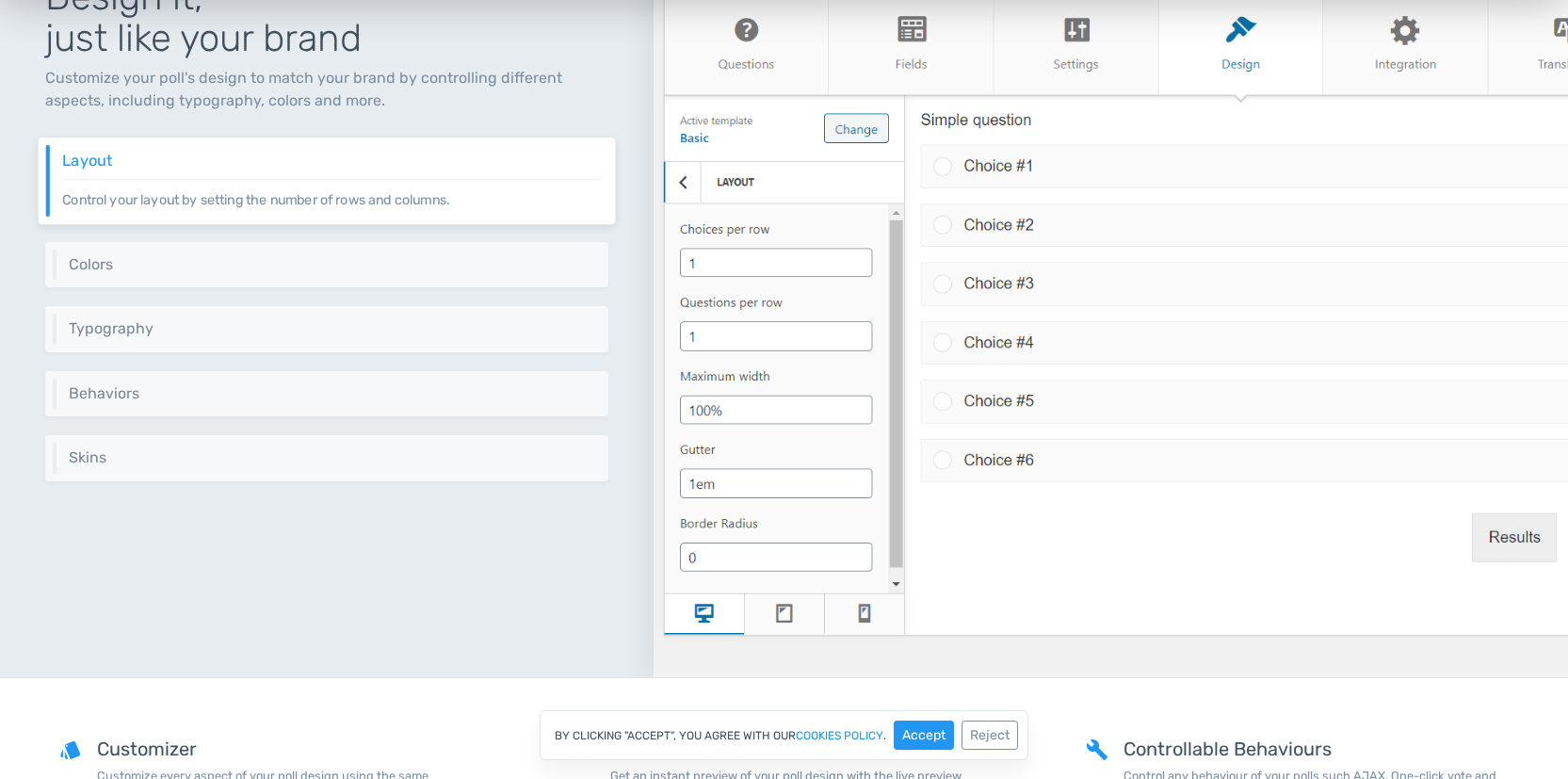
scroll to position [3388, 0]
click at [311, 449] on h6 "Skins" at bounding box center [332, 457] width 539 height 17
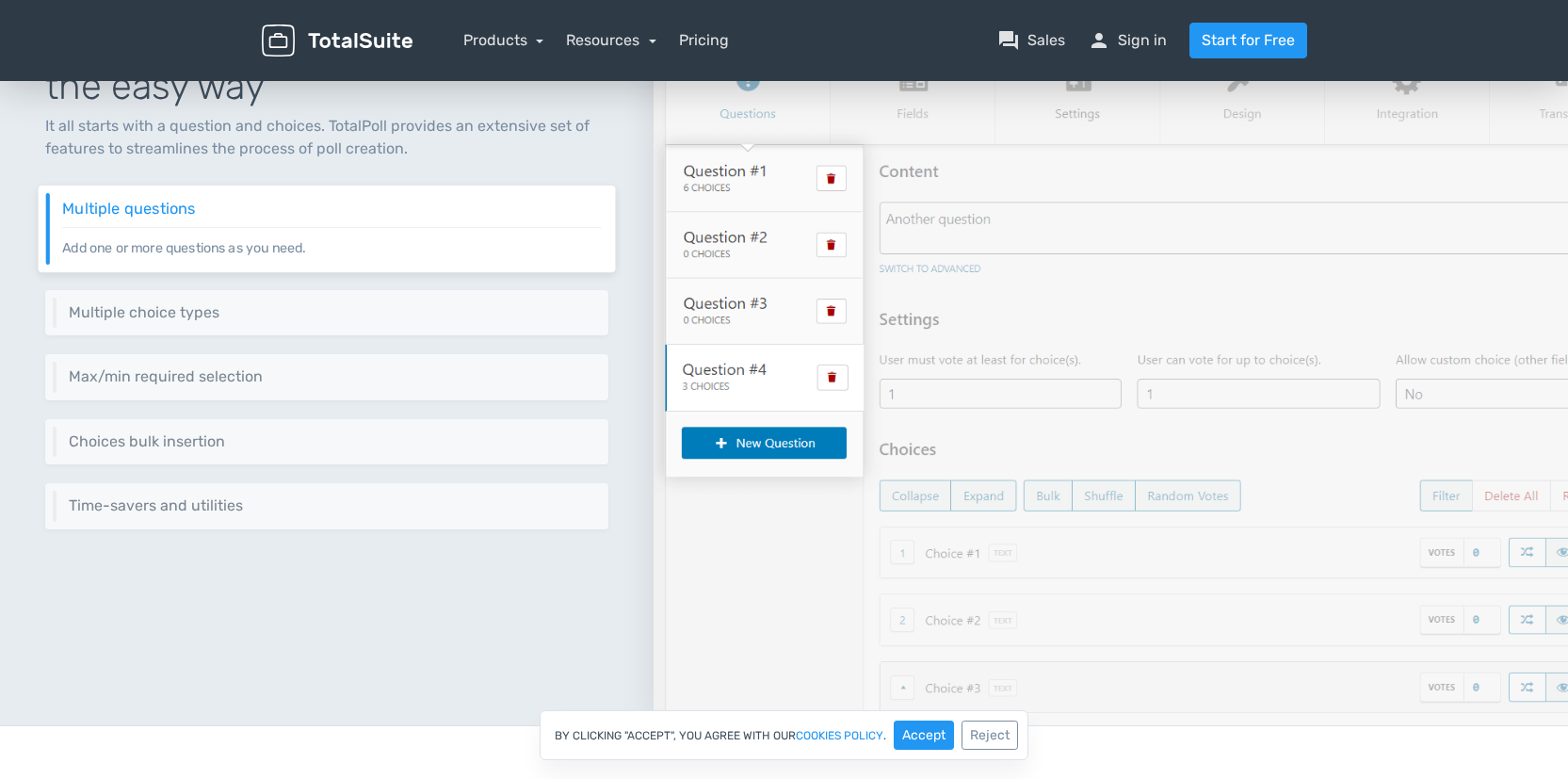
scroll to position [0, 0]
